Goal: Task Accomplishment & Management: Manage account settings

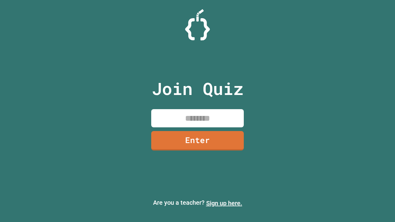
click at [224, 203] on link "Sign up here." at bounding box center [224, 203] width 36 height 7
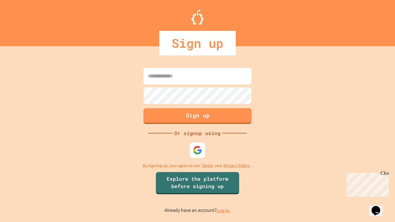
click at [224, 211] on link "Log in." at bounding box center [224, 211] width 14 height 6
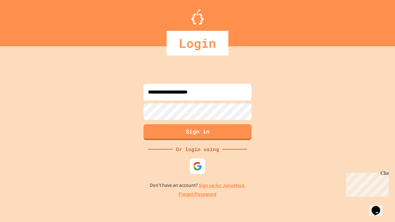
type input "**********"
